Goal: Task Accomplishment & Management: Manage account settings

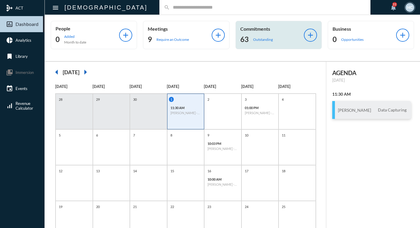
click at [247, 32] on div "Commitments 63 Outstanding" at bounding box center [272, 35] width 64 height 18
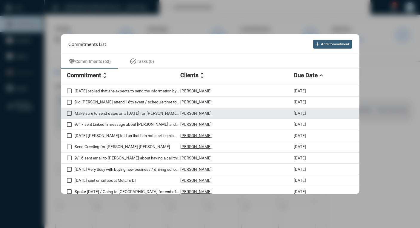
scroll to position [60, 0]
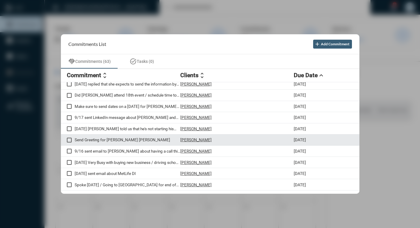
click at [70, 141] on span at bounding box center [69, 140] width 5 height 5
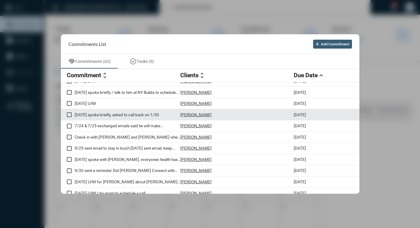
scroll to position [593, 0]
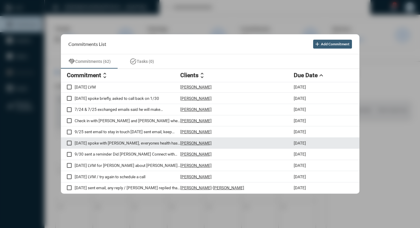
click at [198, 144] on p "[PERSON_NAME]" at bounding box center [195, 143] width 31 height 5
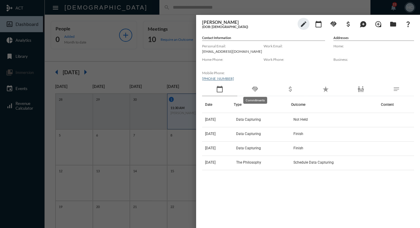
click at [255, 90] on mat-icon "handshake" at bounding box center [254, 89] width 7 height 7
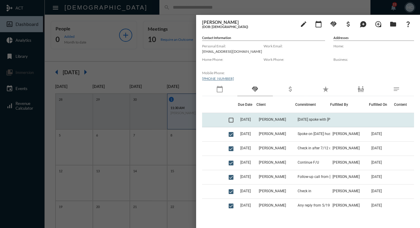
click at [249, 119] on span "[DATE]" at bounding box center [245, 120] width 10 height 4
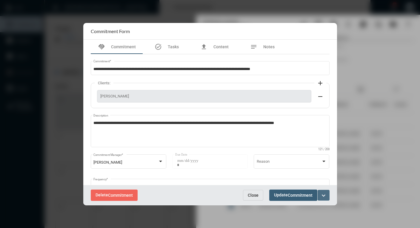
click at [323, 196] on mat-icon "expand_more" at bounding box center [323, 195] width 7 height 7
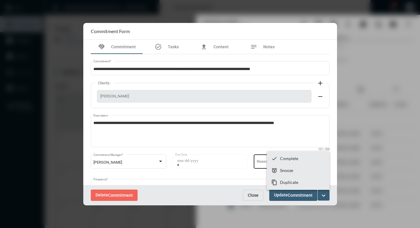
drag, startPoint x: 241, startPoint y: 171, endPoint x: 259, endPoint y: 169, distance: 17.7
click at [241, 171] on div at bounding box center [210, 114] width 420 height 228
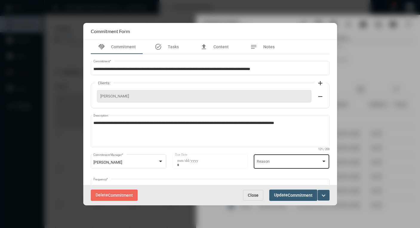
click at [324, 162] on div at bounding box center [323, 161] width 5 height 5
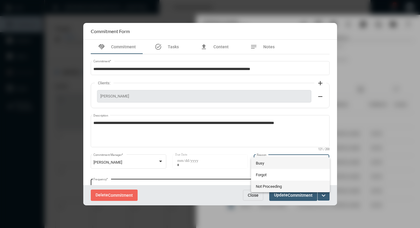
drag, startPoint x: 281, startPoint y: 187, endPoint x: 278, endPoint y: 183, distance: 5.1
click at [280, 187] on span "Not Proceeding" at bounding box center [290, 187] width 69 height 12
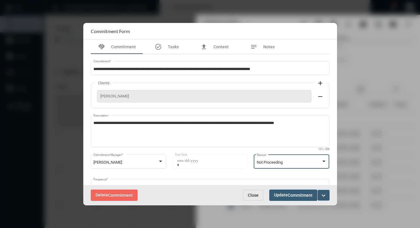
click at [290, 195] on span "Commitment" at bounding box center [300, 195] width 25 height 5
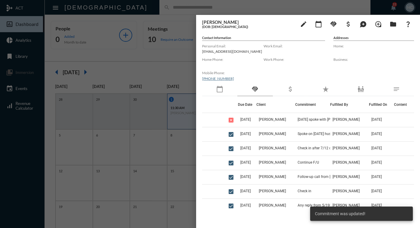
click at [152, 51] on div at bounding box center [210, 114] width 420 height 228
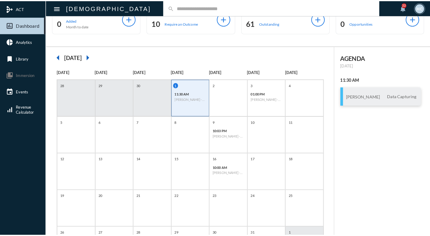
scroll to position [0, 0]
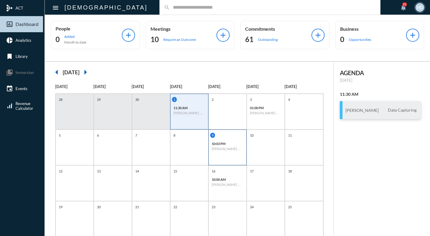
click at [230, 155] on div "9 10:03 PM [PERSON_NAME] - [PERSON_NAME] - Possibility" at bounding box center [227, 148] width 38 height 36
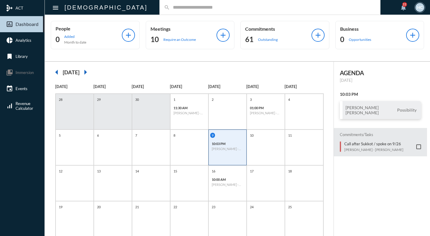
click at [220, 144] on p "10:03 PM" at bounding box center [228, 144] width 32 height 4
click at [225, 151] on h6 "[PERSON_NAME] - [PERSON_NAME] - Possibility" at bounding box center [228, 149] width 32 height 4
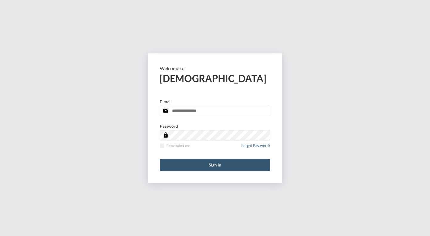
type input "**********"
click at [209, 167] on button "Sign in" at bounding box center [215, 165] width 110 height 12
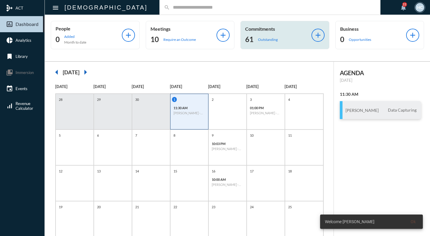
click at [261, 38] on p "Outstanding" at bounding box center [268, 39] width 20 height 4
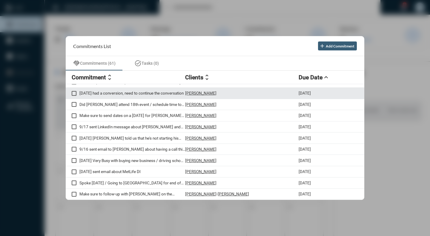
scroll to position [60, 0]
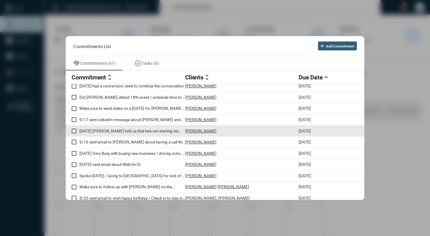
click at [220, 132] on div "[PERSON_NAME]" at bounding box center [241, 130] width 113 height 5
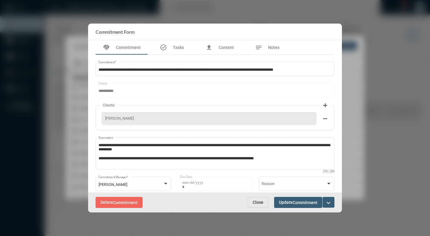
click at [330, 203] on mat-icon "expand_more" at bounding box center [328, 202] width 7 height 7
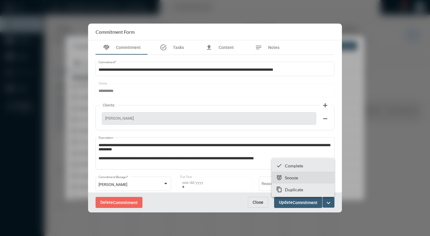
click at [299, 174] on section "snooze Snooze" at bounding box center [303, 178] width 63 height 12
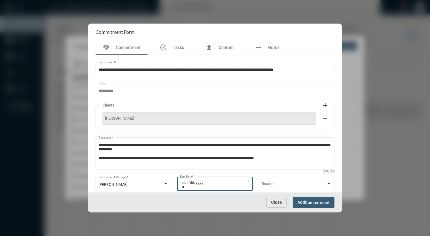
click at [248, 181] on input "**********" at bounding box center [216, 185] width 68 height 8
type input "**********"
click at [310, 202] on span "Commitment" at bounding box center [317, 202] width 25 height 5
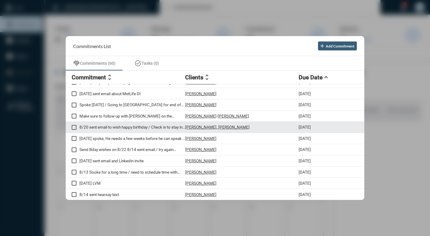
scroll to position [149, 0]
